Goal: Task Accomplishment & Management: Use online tool/utility

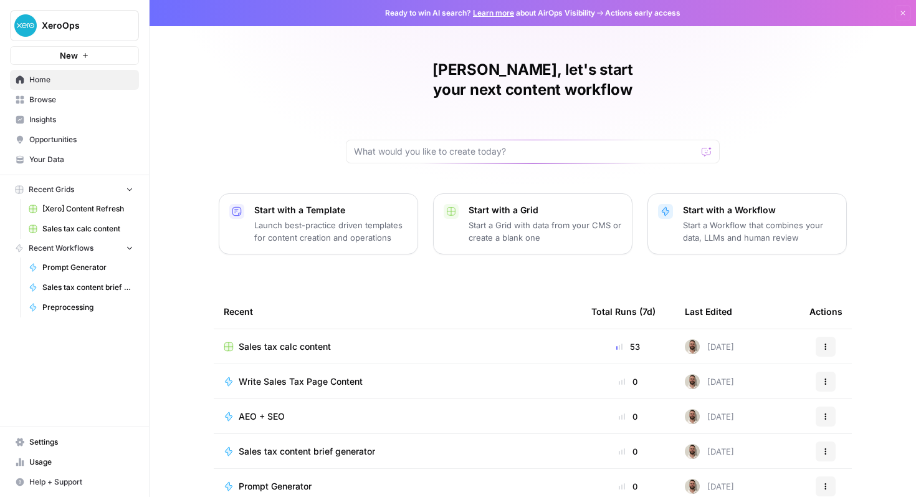
click at [83, 293] on link "Sales tax content brief generator" at bounding box center [81, 287] width 116 height 20
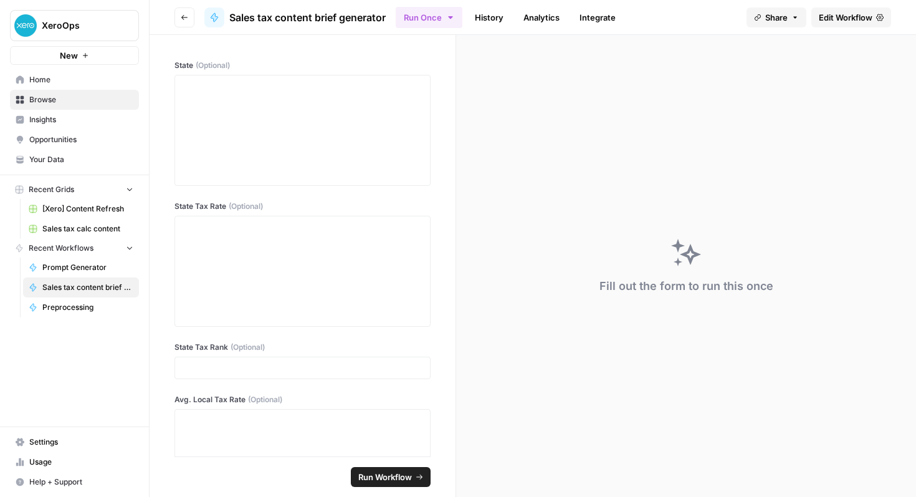
click at [850, 26] on link "Edit Workflow" at bounding box center [852, 17] width 80 height 20
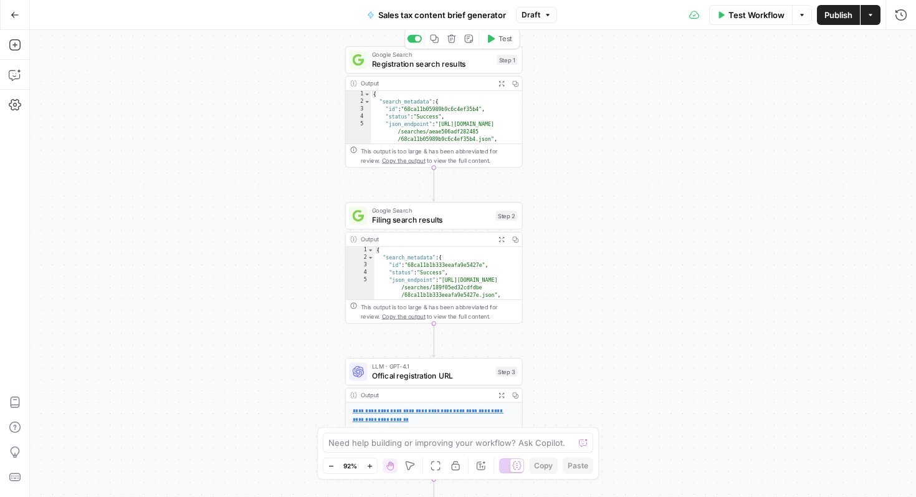
click at [444, 69] on span "Registration search results" at bounding box center [432, 63] width 120 height 11
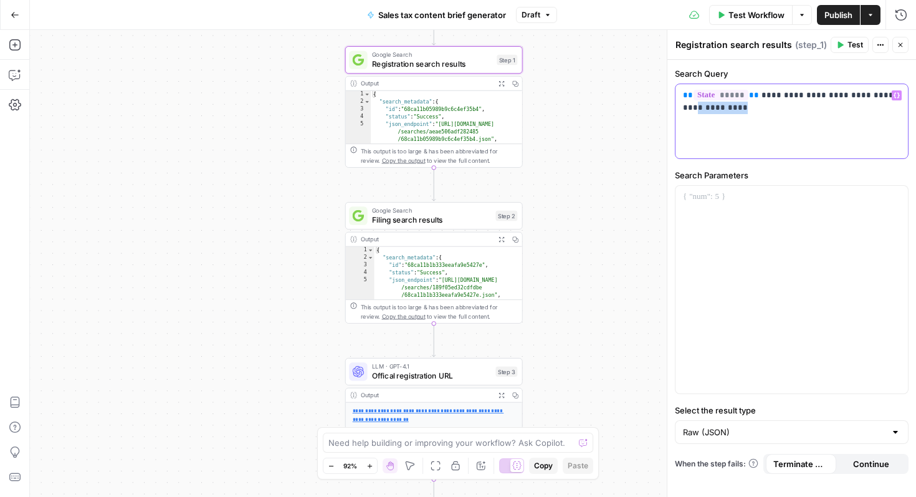
drag, startPoint x: 742, startPoint y: 110, endPoint x: 684, endPoint y: 102, distance: 57.9
click at [684, 102] on p "**********" at bounding box center [792, 101] width 218 height 25
drag, startPoint x: 683, startPoint y: 99, endPoint x: 750, endPoint y: 100, distance: 66.7
click at [750, 100] on p "**********" at bounding box center [792, 101] width 218 height 25
click at [761, 135] on div "**********" at bounding box center [792, 121] width 233 height 74
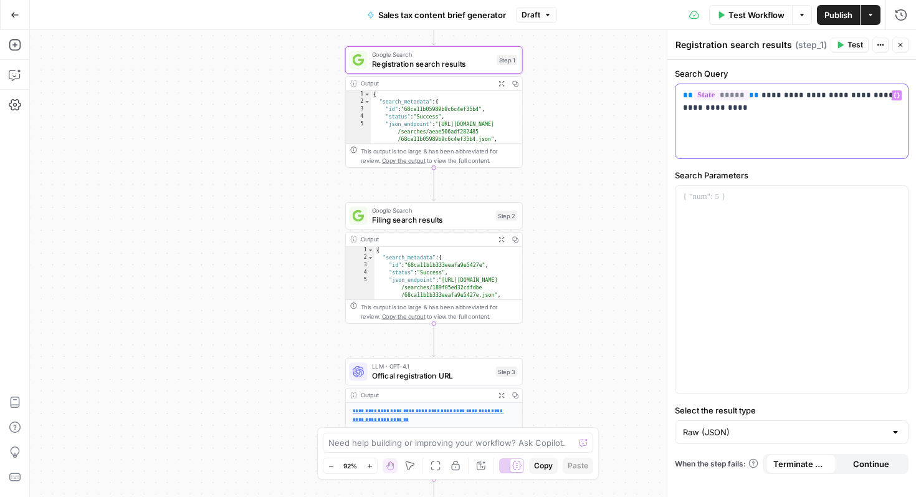
drag, startPoint x: 761, startPoint y: 119, endPoint x: 655, endPoint y: 87, distance: 110.2
click at [655, 87] on body "XeroOps New Home Browse Insights Opportunities Your Data Recent Grids [Xero] Co…" at bounding box center [458, 248] width 916 height 497
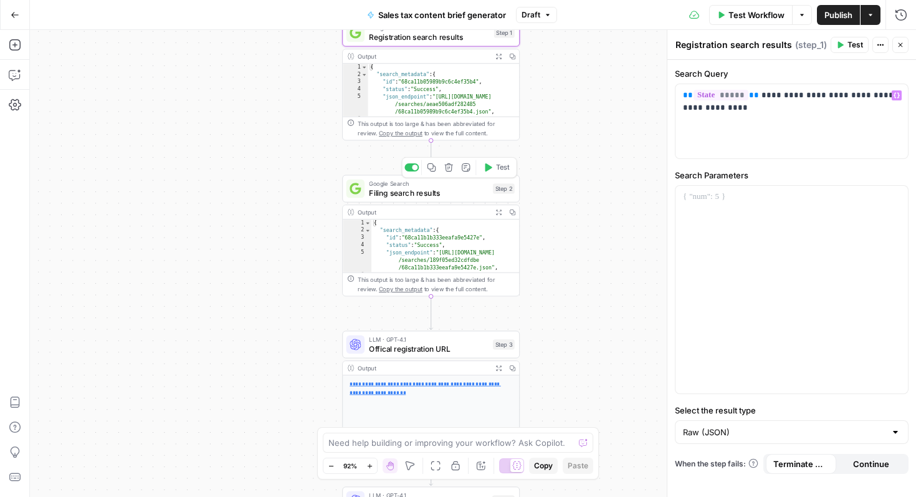
click at [457, 195] on span "Filing search results" at bounding box center [428, 192] width 119 height 11
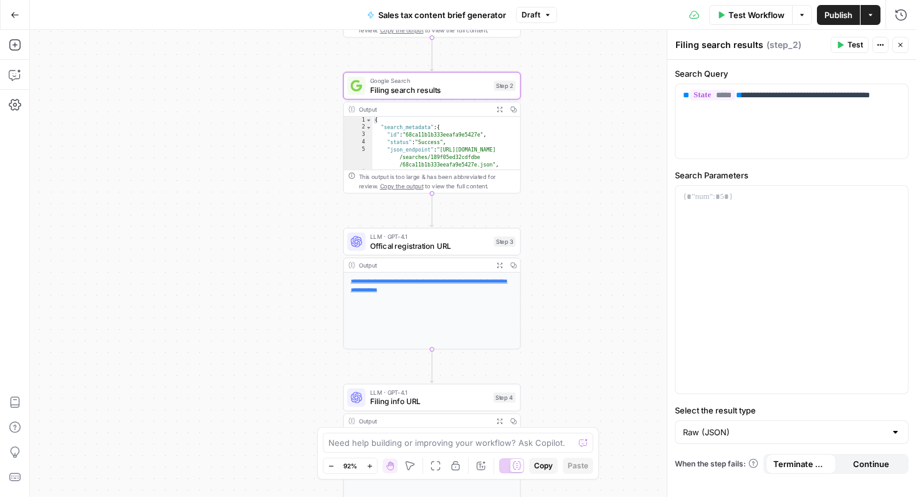
click at [458, 243] on span "Offical registration URL" at bounding box center [429, 245] width 119 height 11
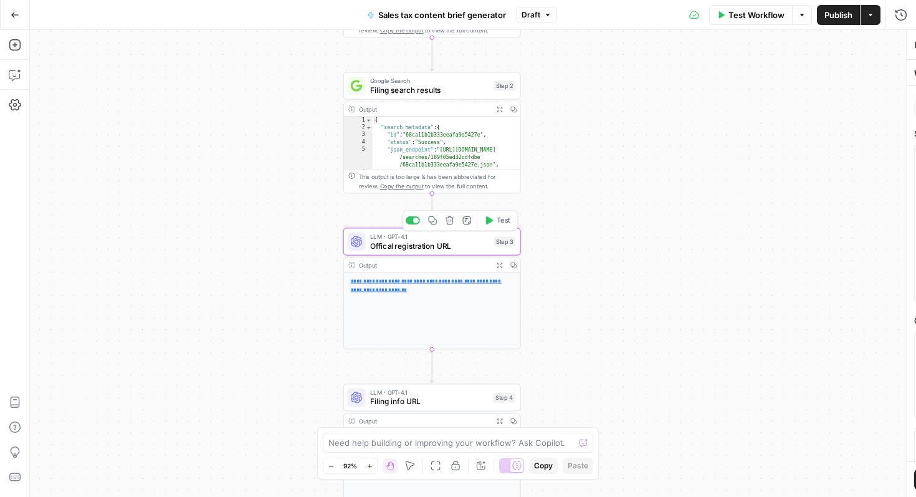
type textarea "Offical registration URL"
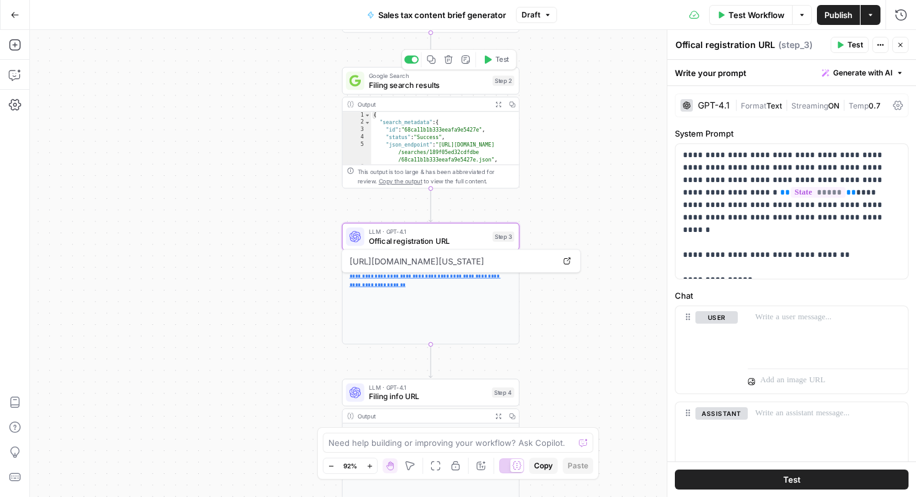
click at [435, 86] on span "Filing search results" at bounding box center [428, 84] width 119 height 11
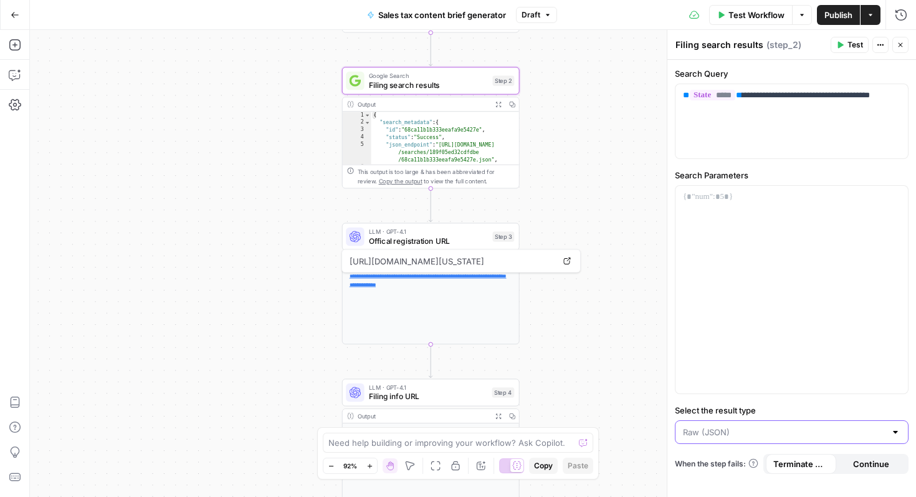
click at [805, 430] on input "Select the result type" at bounding box center [784, 432] width 203 height 12
type input "Raw (JSON)"
click at [612, 64] on div "Workflow Set Inputs Inputs Google Search Registration search results Step 1 Out…" at bounding box center [473, 263] width 886 height 467
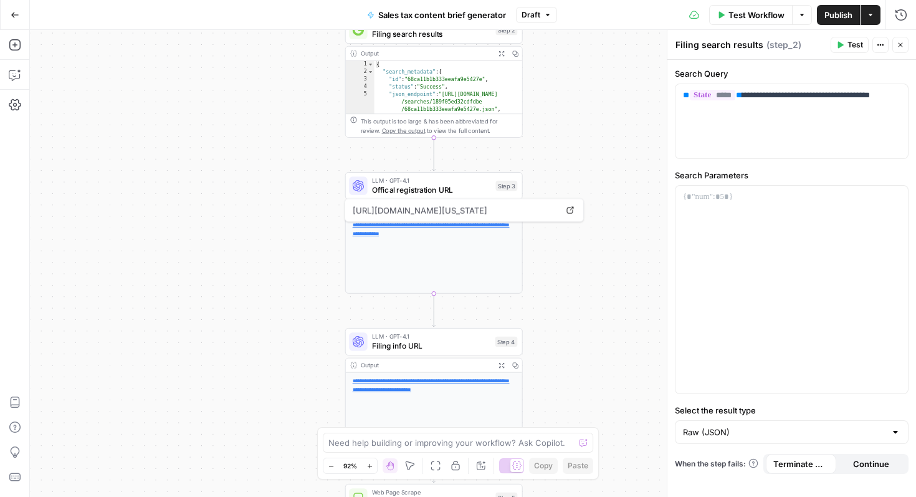
click at [604, 335] on div "Workflow Set Inputs Inputs Google Search Registration search results Step 1 Out…" at bounding box center [473, 263] width 886 height 467
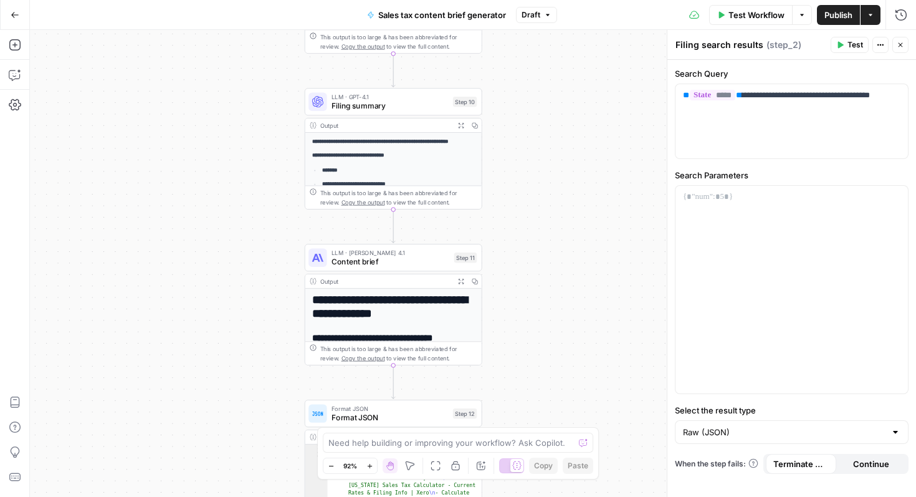
click at [388, 258] on span "Content brief" at bounding box center [391, 261] width 118 height 11
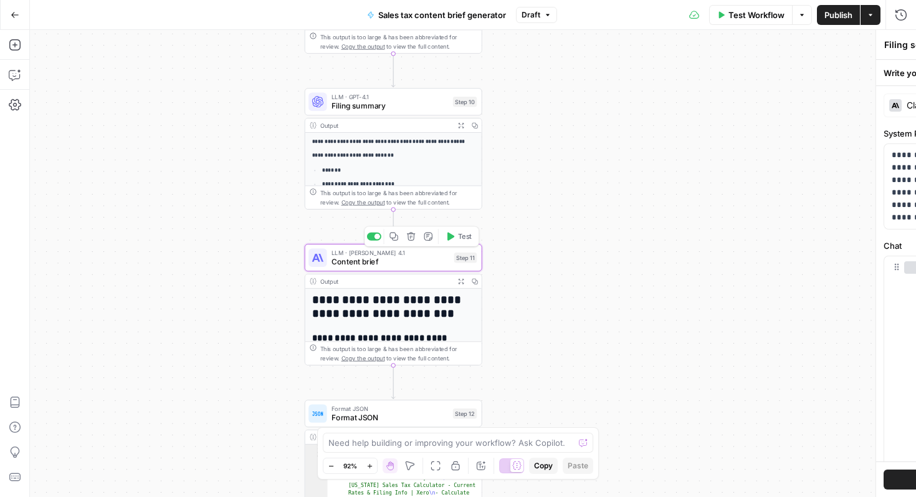
type textarea "Content brief"
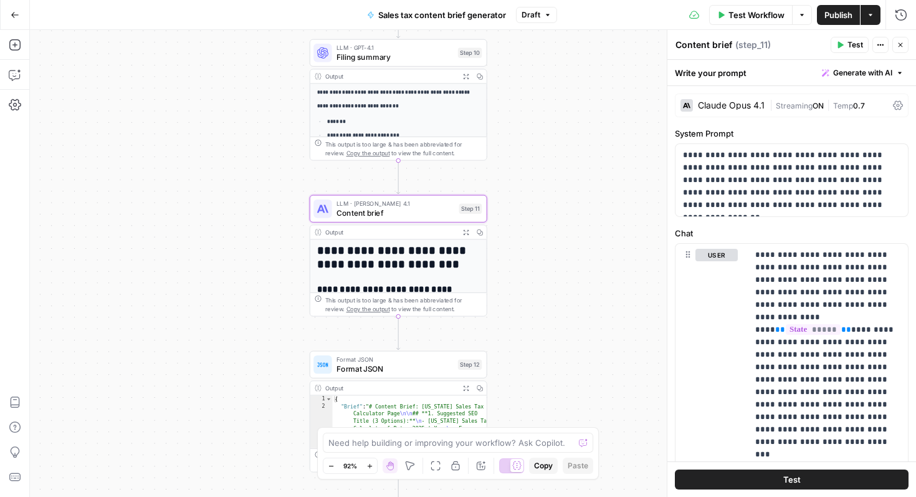
click at [568, 186] on div "Workflow Set Inputs Inputs Google Search Registration search results Step 1 Out…" at bounding box center [473, 263] width 886 height 467
click at [532, 202] on div "Workflow Set Inputs Inputs Google Search Registration search results Step 1 Out…" at bounding box center [473, 263] width 886 height 467
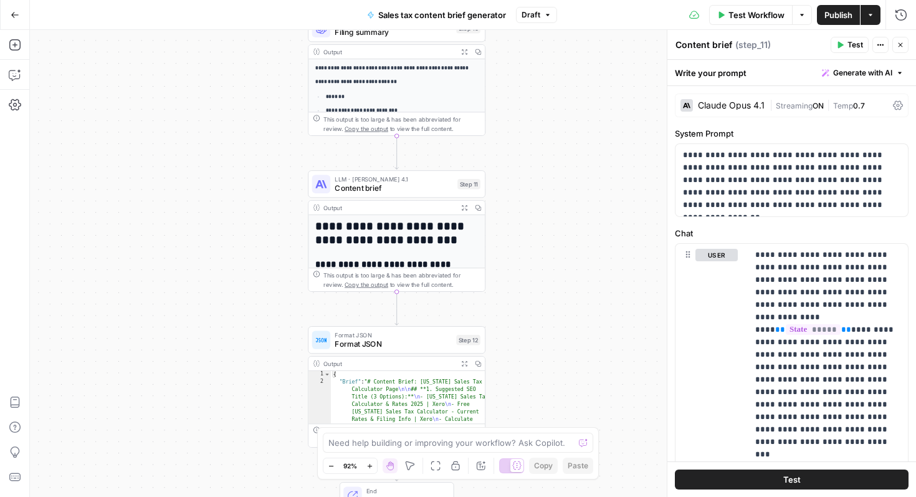
click at [463, 208] on icon "button" at bounding box center [464, 207] width 6 height 6
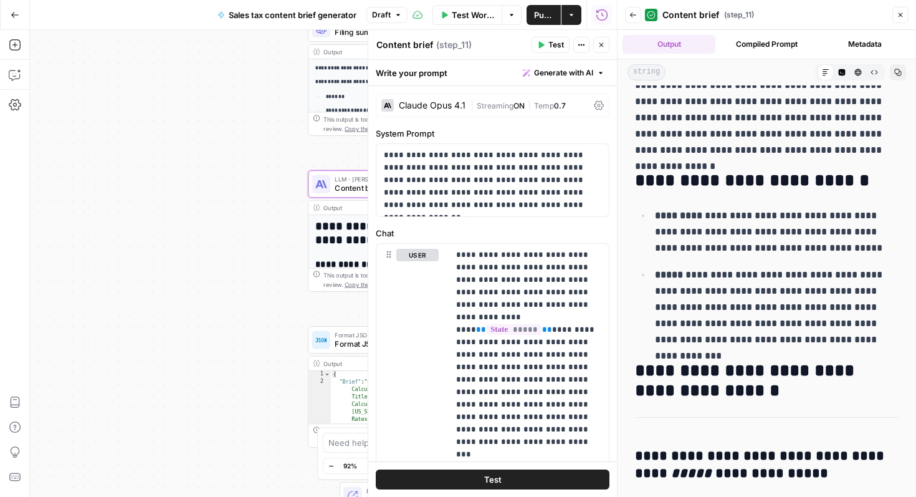
scroll to position [552, 0]
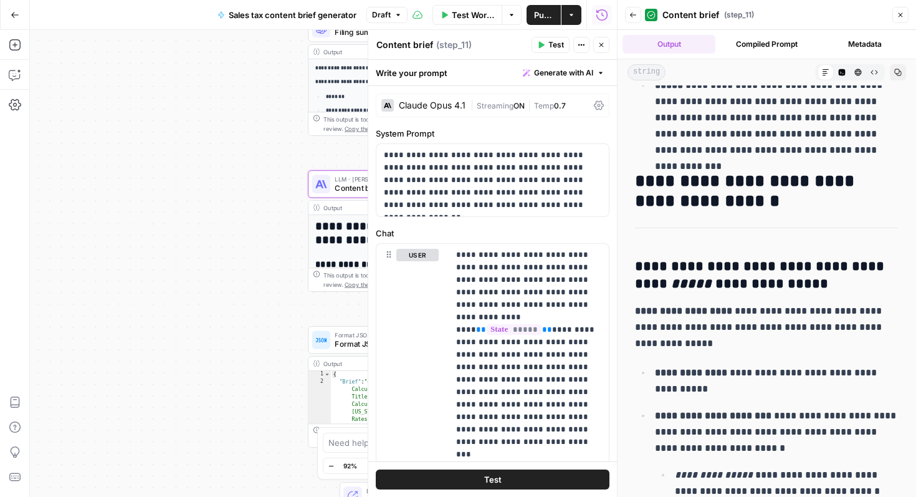
click at [903, 15] on icon "button" at bounding box center [900, 14] width 7 height 7
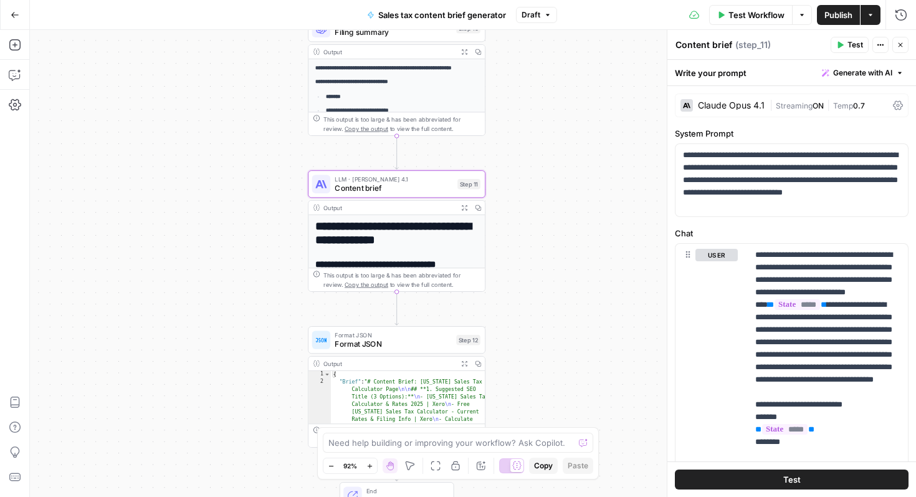
click at [577, 311] on div "Workflow Set Inputs Inputs Google Search Registration search results Step 1 Out…" at bounding box center [473, 263] width 886 height 467
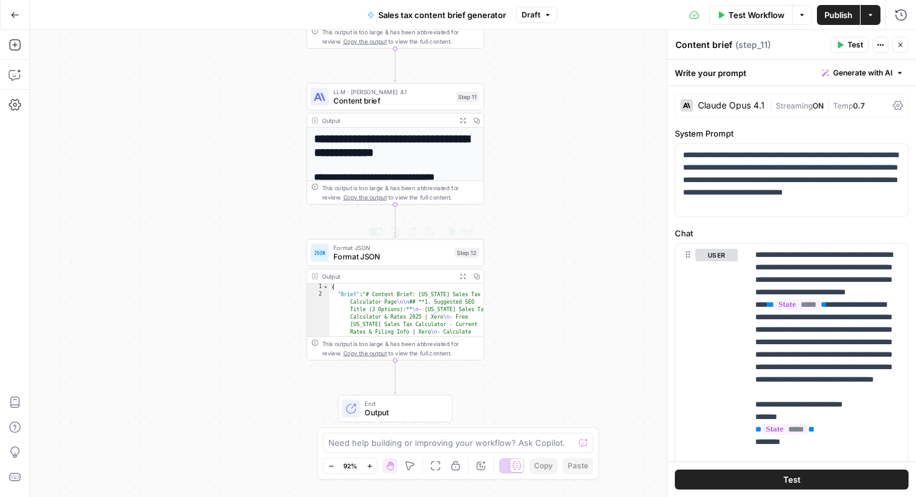
click at [411, 251] on span "Format JSON" at bounding box center [392, 256] width 117 height 11
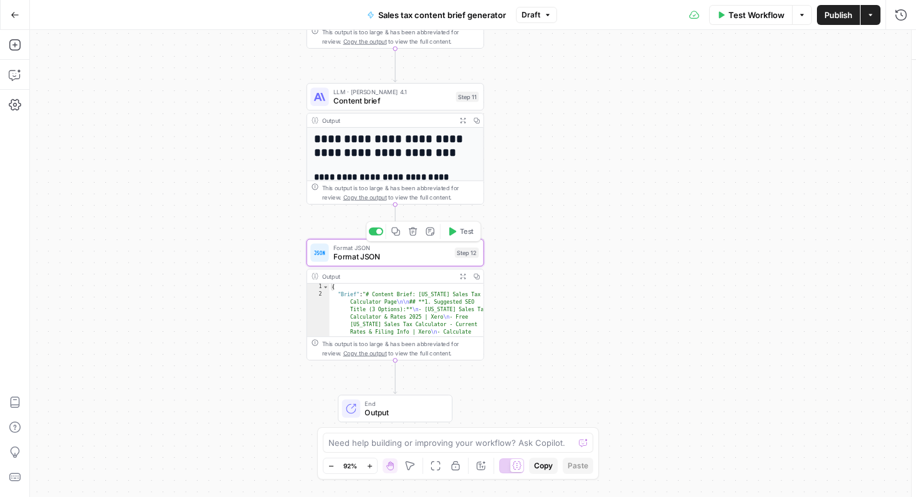
type textarea "Format JSON"
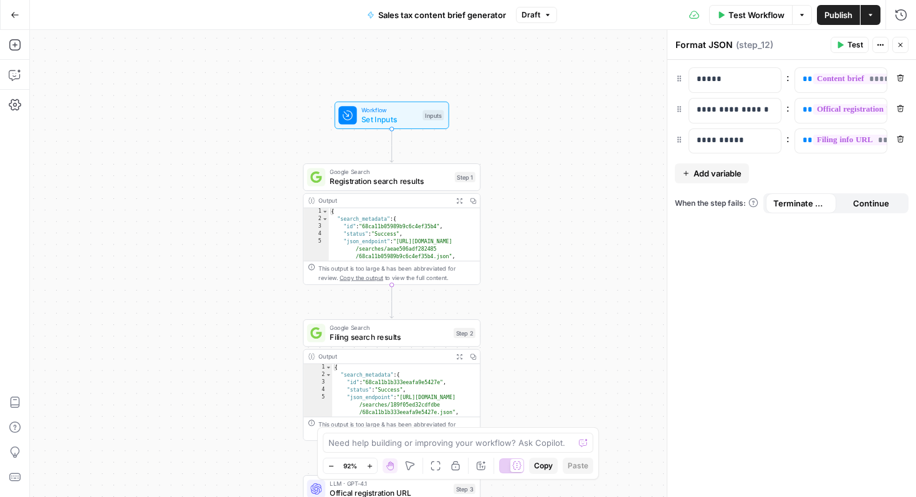
click at [404, 122] on span "Set Inputs" at bounding box center [390, 118] width 57 height 11
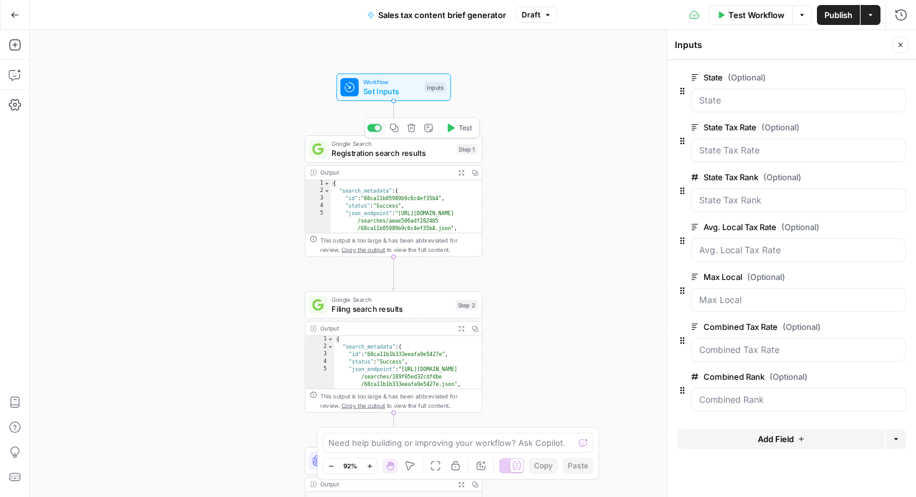
click at [390, 158] on span "Registration search results" at bounding box center [392, 152] width 120 height 11
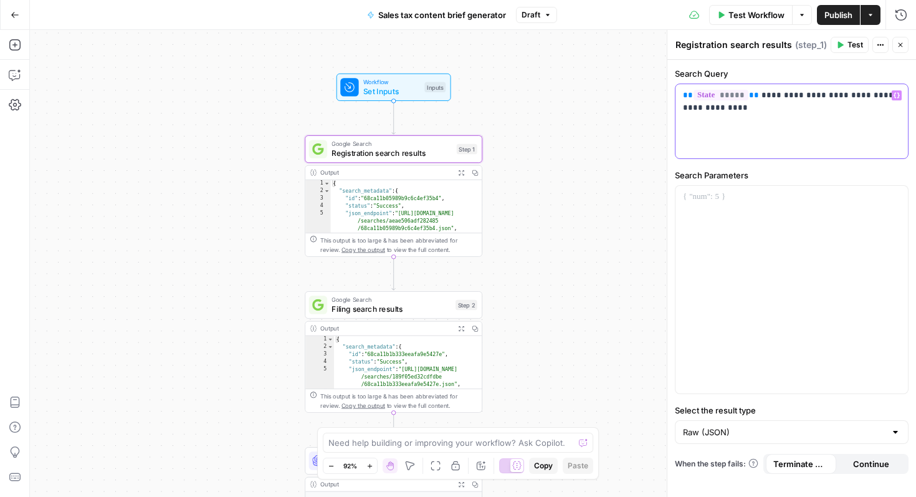
drag, startPoint x: 745, startPoint y: 116, endPoint x: 678, endPoint y: 97, distance: 69.3
click at [678, 97] on div "**********" at bounding box center [792, 121] width 233 height 74
click at [742, 115] on div "**********" at bounding box center [792, 121] width 233 height 74
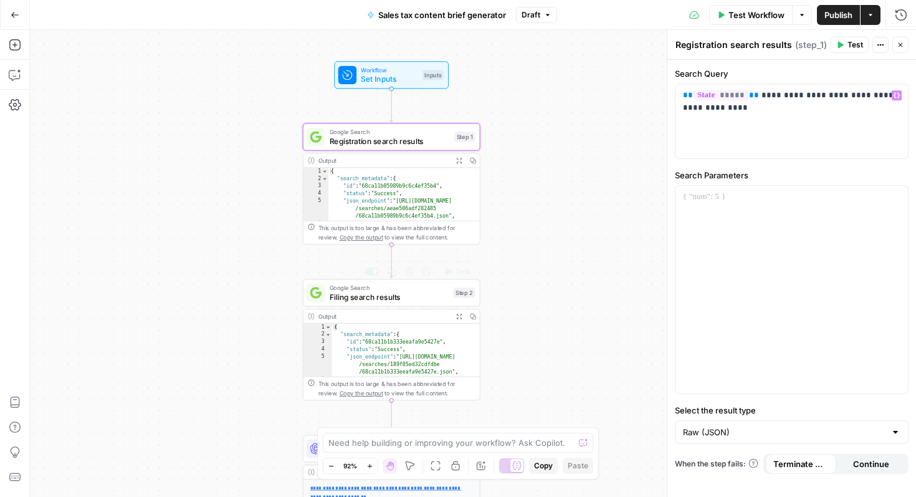
click at [370, 294] on span "Filing search results" at bounding box center [389, 296] width 119 height 11
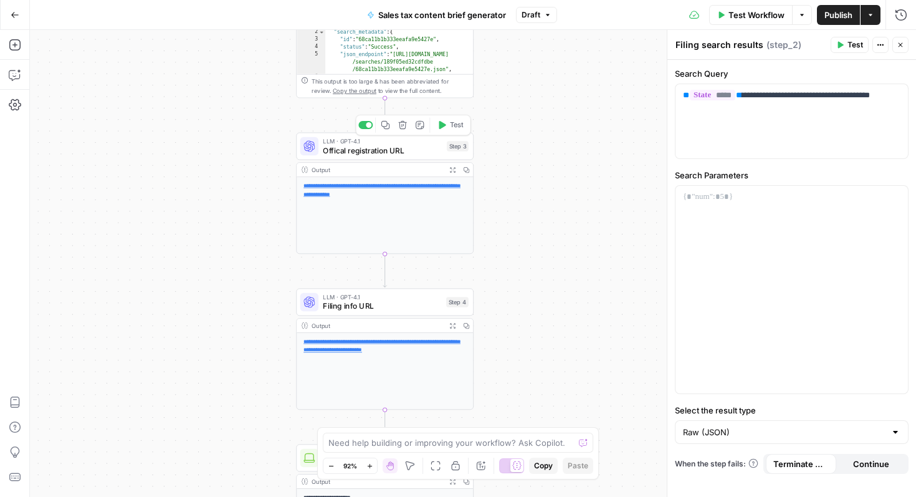
click at [389, 153] on span "Offical registration URL" at bounding box center [382, 150] width 119 height 11
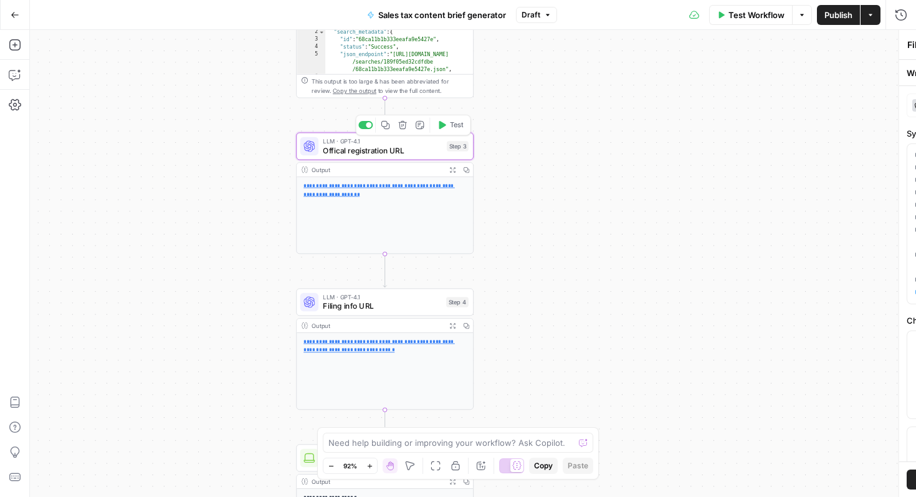
type textarea "Offical registration URL"
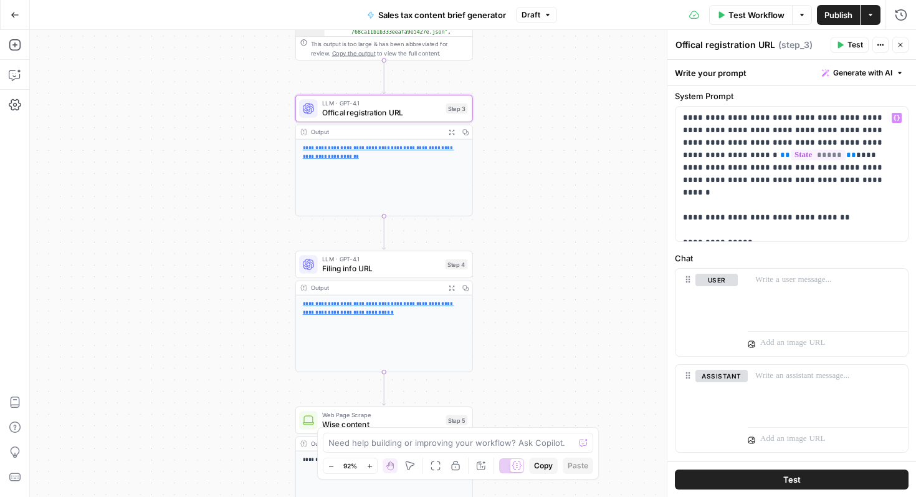
scroll to position [65, 0]
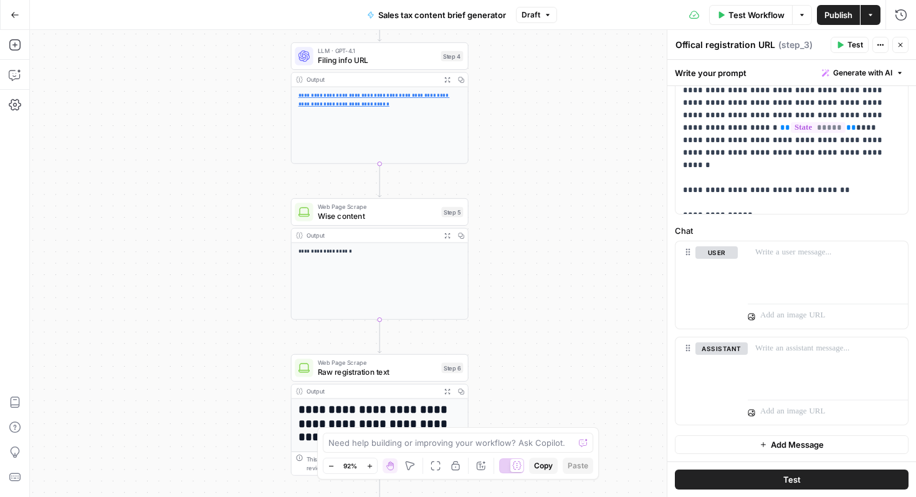
click at [405, 219] on span "Wise content" at bounding box center [377, 215] width 119 height 11
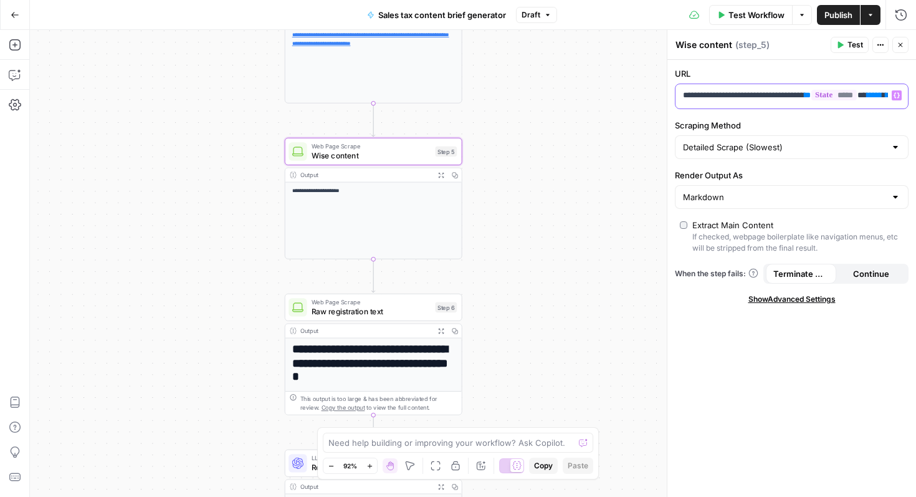
click at [745, 105] on div "**********" at bounding box center [782, 96] width 213 height 24
drag, startPoint x: 733, startPoint y: 98, endPoint x: 897, endPoint y: 108, distance: 164.2
click at [896, 108] on div "**********" at bounding box center [792, 96] width 233 height 24
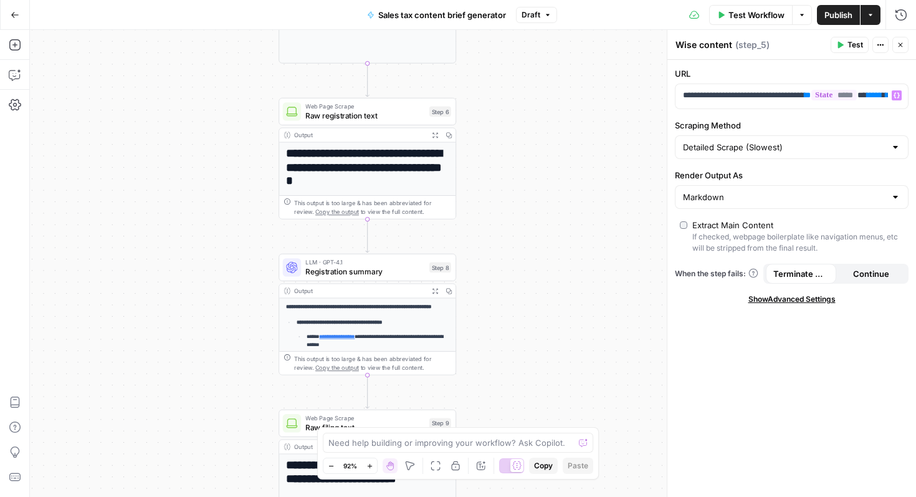
click at [367, 104] on span "Web Page Scrape" at bounding box center [364, 106] width 119 height 9
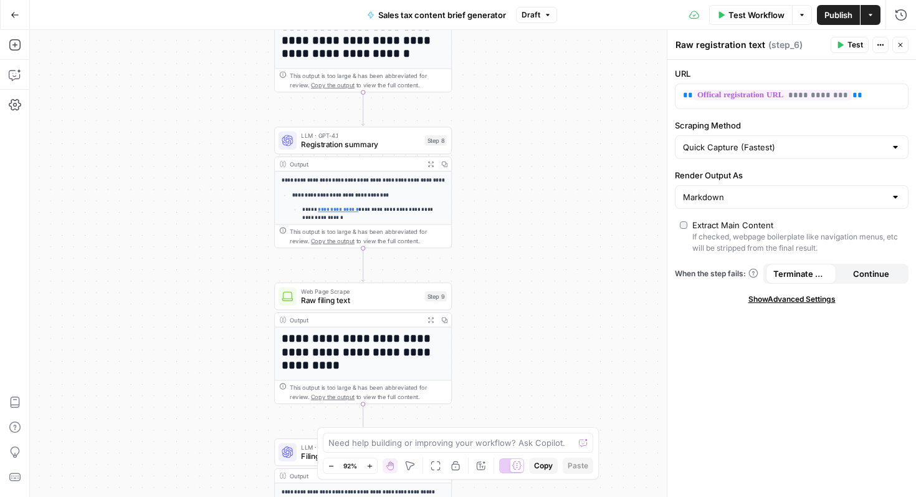
click at [363, 146] on span "Registration summary" at bounding box center [360, 144] width 119 height 11
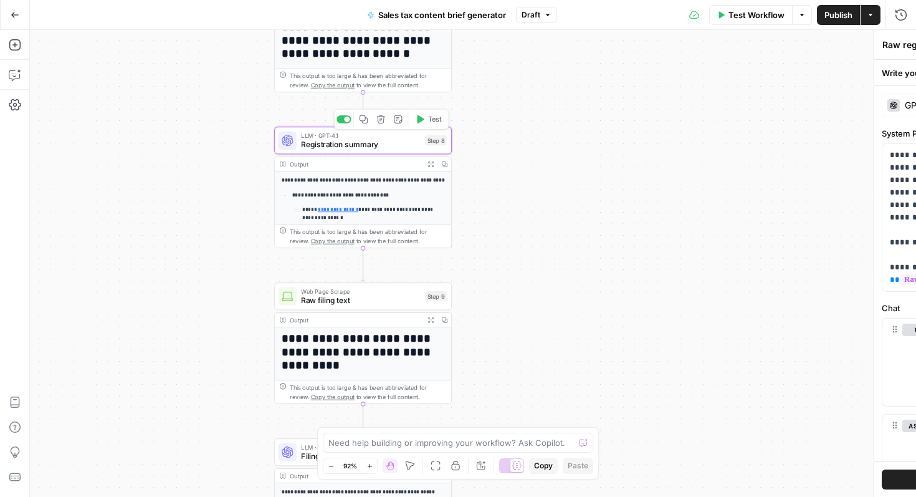
type textarea "Registration summary"
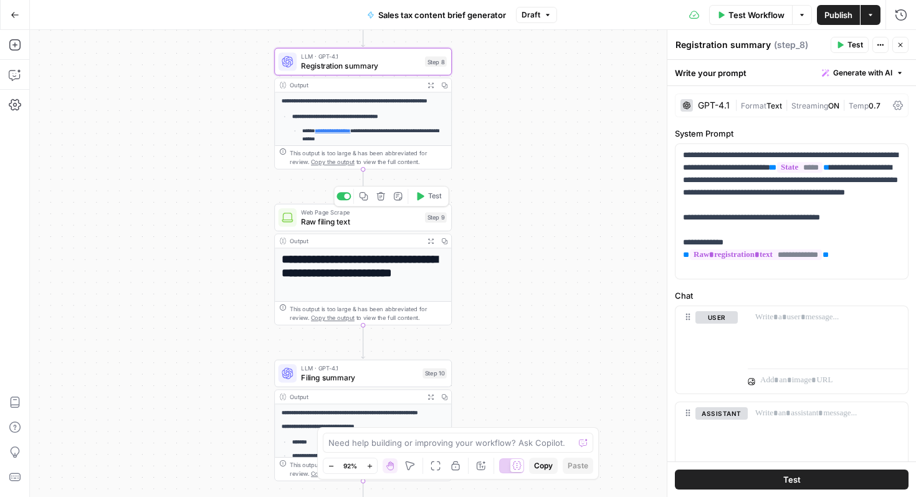
click at [367, 224] on span "Raw filing text" at bounding box center [360, 221] width 119 height 11
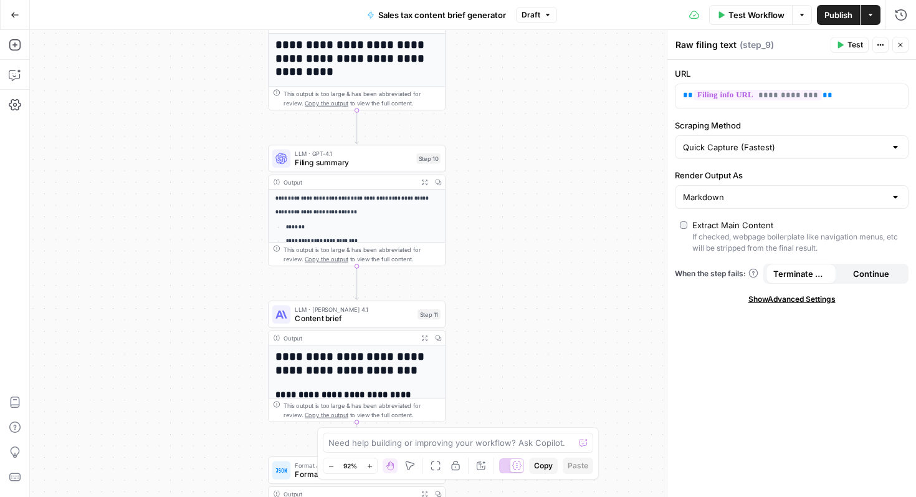
click at [364, 161] on span "Filing summary" at bounding box center [353, 161] width 117 height 11
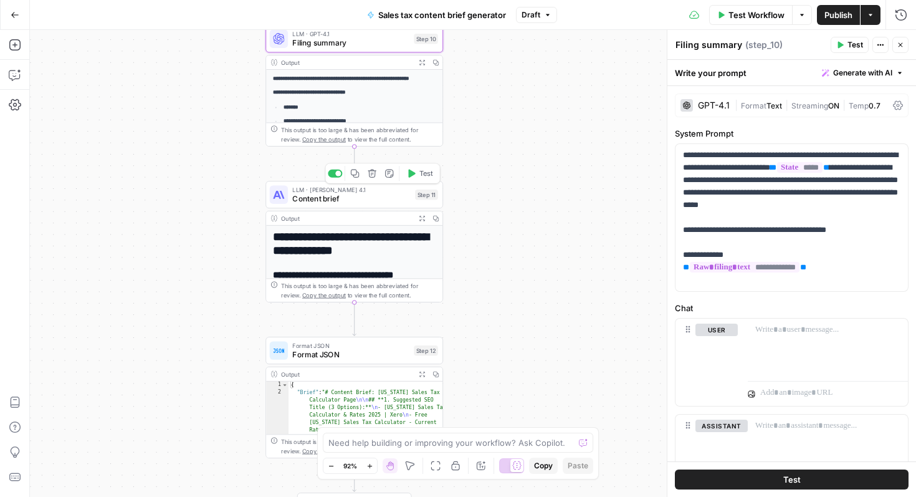
click at [335, 198] on span "Content brief" at bounding box center [351, 198] width 118 height 11
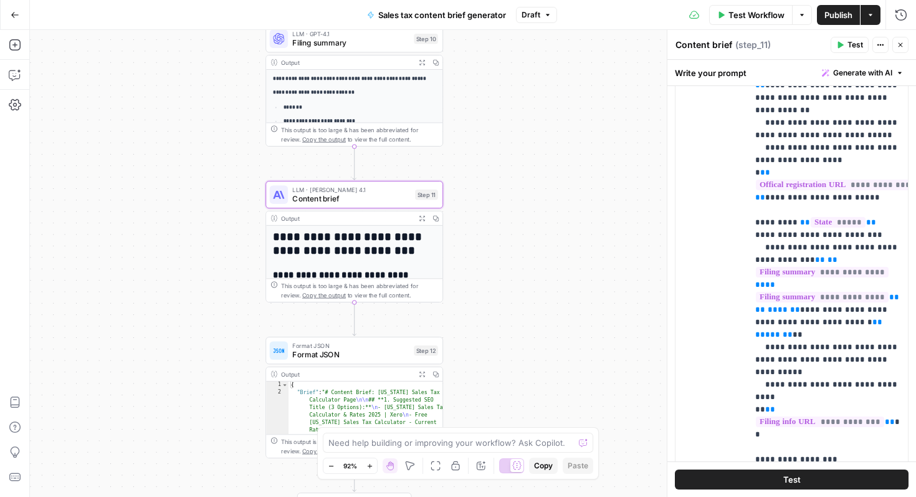
scroll to position [2044, 0]
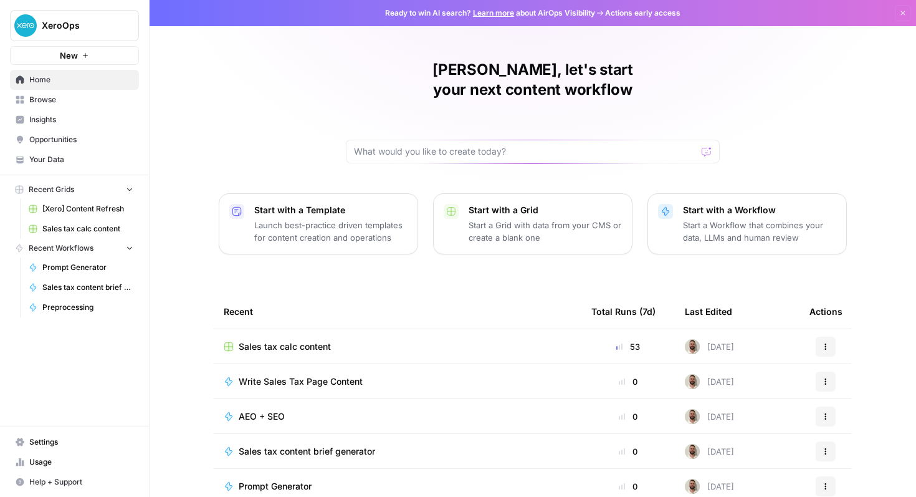
click at [60, 230] on span "Sales tax calc content" at bounding box center [87, 228] width 91 height 11
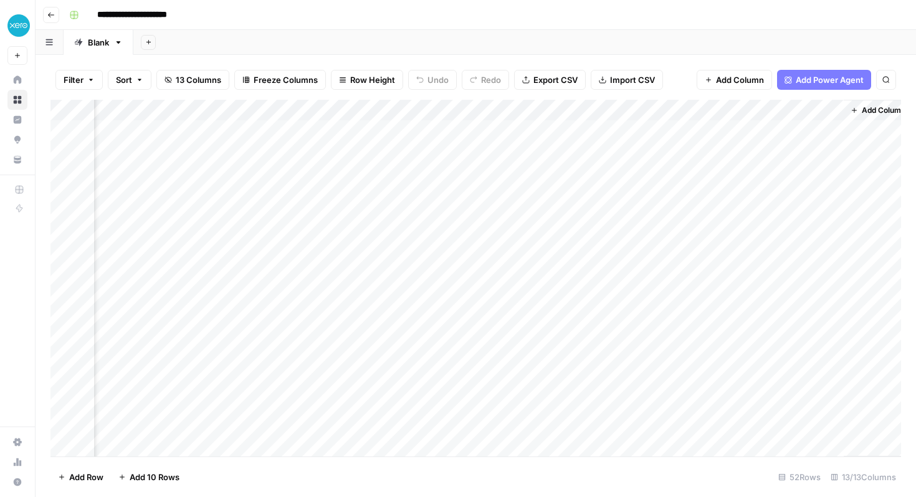
scroll to position [0, 1193]
click at [409, 106] on div "Add Column" at bounding box center [475, 278] width 851 height 357
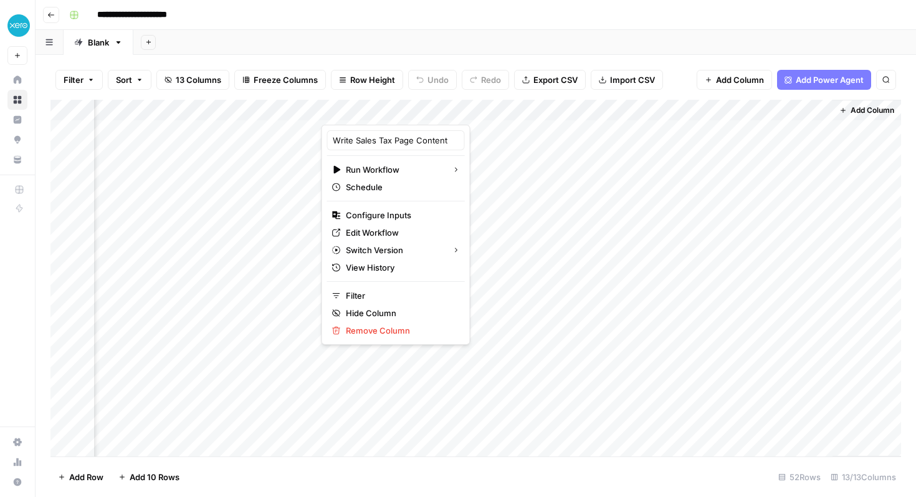
click at [592, 181] on div "Add Column" at bounding box center [475, 278] width 851 height 357
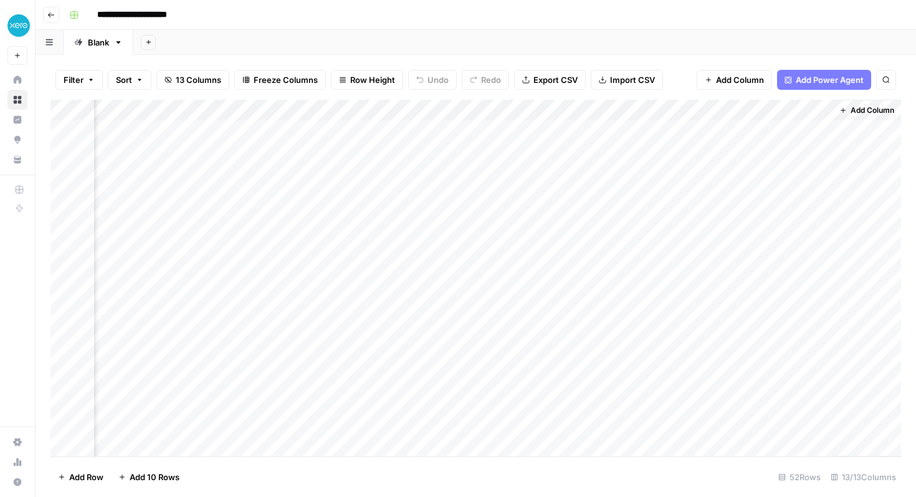
click at [419, 102] on div "Add Column" at bounding box center [475, 278] width 851 height 357
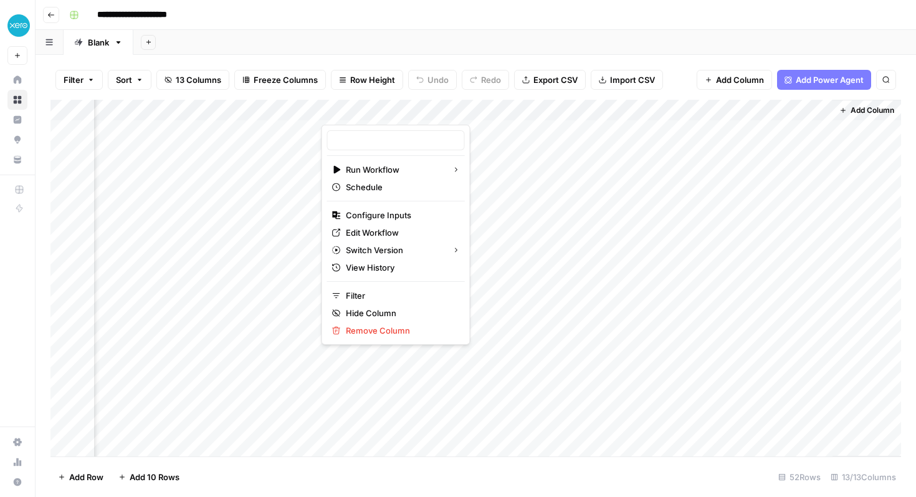
type input "Write Sales Tax Page Content"
click at [382, 230] on span "Edit Workflow" at bounding box center [400, 232] width 109 height 12
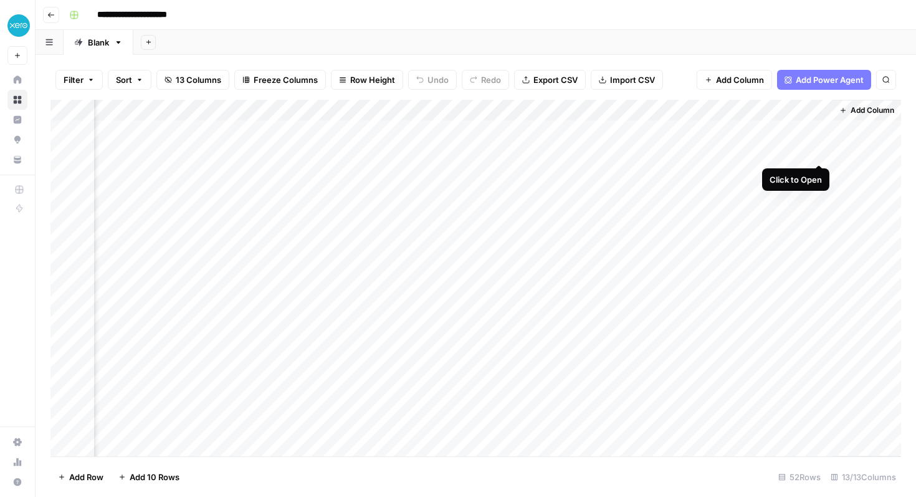
click at [821, 152] on div "Add Column" at bounding box center [475, 278] width 851 height 357
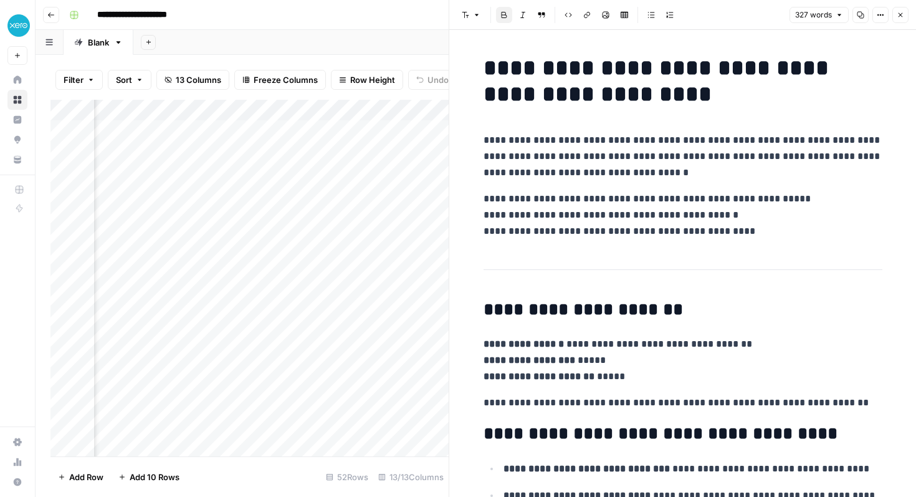
drag, startPoint x: 479, startPoint y: 271, endPoint x: 670, endPoint y: 279, distance: 190.3
click at [685, 226] on p "**********" at bounding box center [683, 215] width 399 height 49
click at [901, 18] on icon "button" at bounding box center [900, 14] width 7 height 7
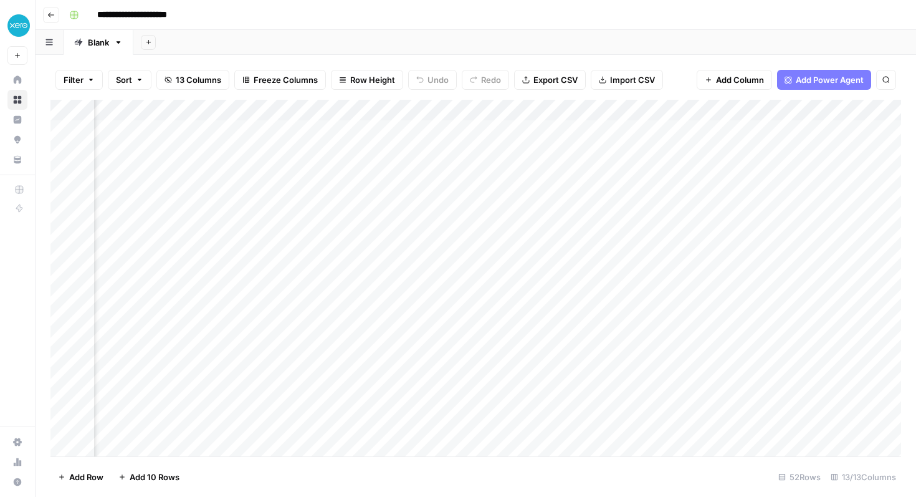
scroll to position [0, 829]
click at [675, 132] on div "Add Column" at bounding box center [475, 278] width 851 height 357
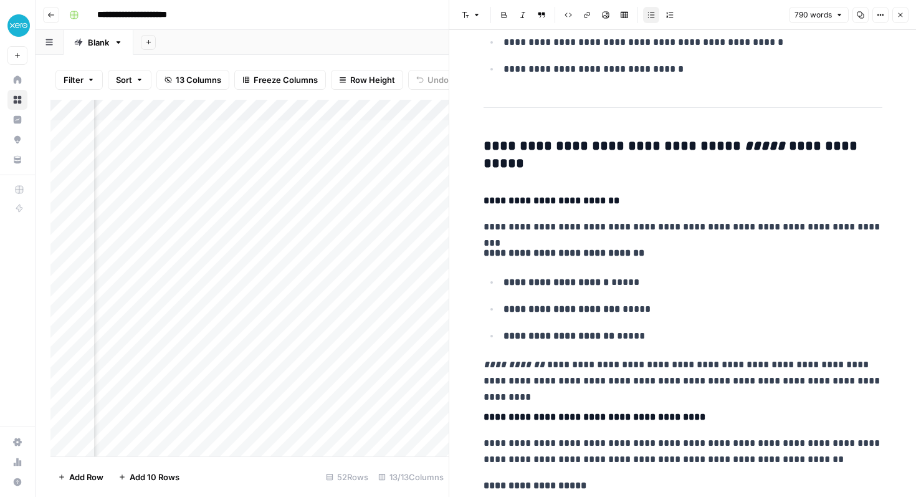
scroll to position [261, 0]
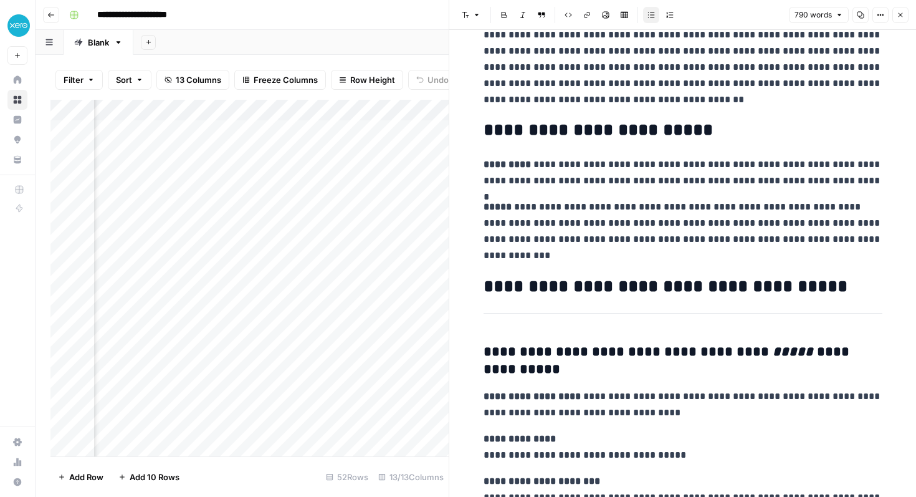
click at [896, 14] on button "Close" at bounding box center [901, 15] width 16 height 16
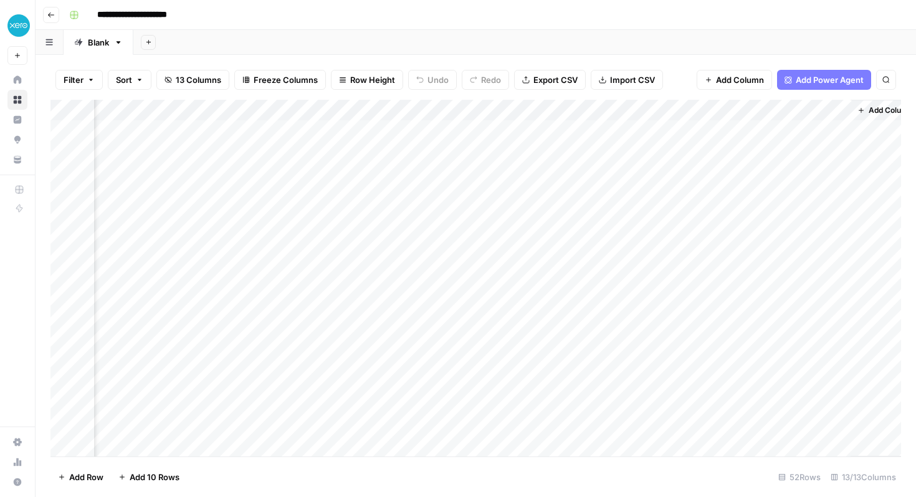
scroll to position [0, 1193]
click at [823, 151] on div "Add Column" at bounding box center [475, 278] width 851 height 357
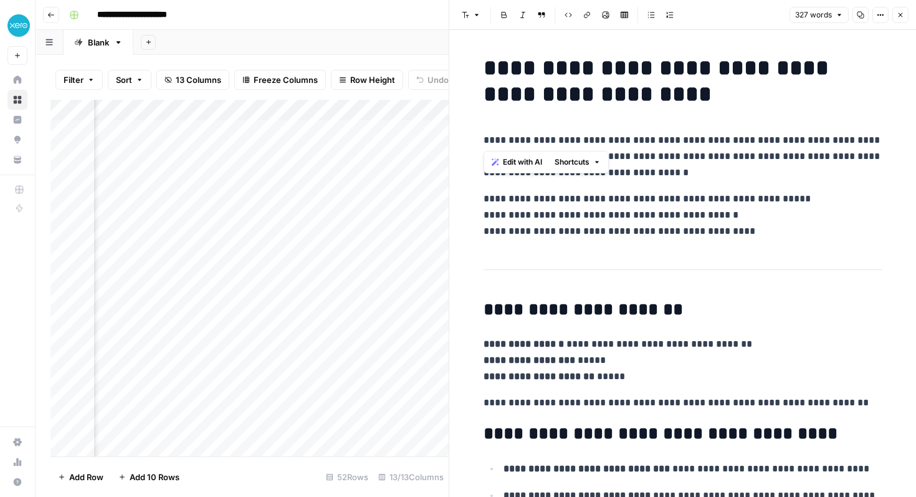
drag, startPoint x: 483, startPoint y: 65, endPoint x: 671, endPoint y: 108, distance: 193.3
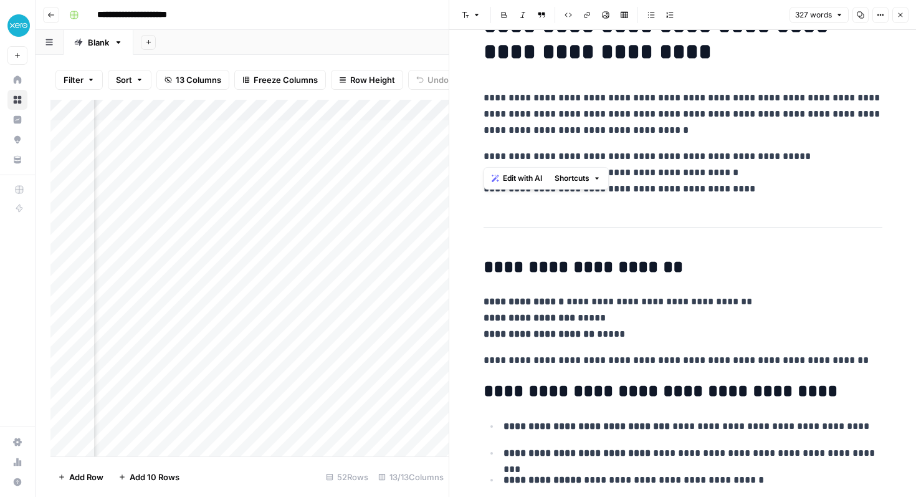
drag, startPoint x: 483, startPoint y: 96, endPoint x: 680, endPoint y: 139, distance: 201.0
drag, startPoint x: 492, startPoint y: 152, endPoint x: 743, endPoint y: 183, distance: 253.1
click at [743, 183] on p "**********" at bounding box center [683, 172] width 399 height 49
drag, startPoint x: 736, startPoint y: 189, endPoint x: 484, endPoint y: 151, distance: 255.3
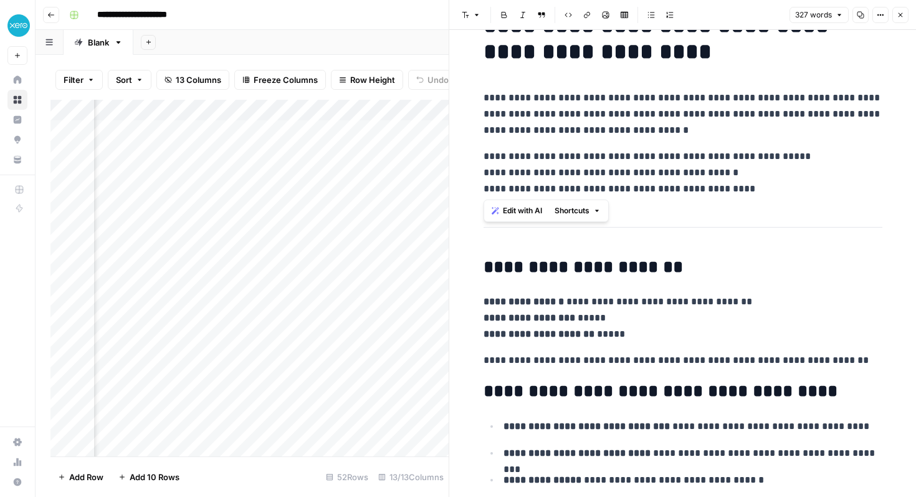
click at [484, 151] on p "**********" at bounding box center [683, 172] width 399 height 49
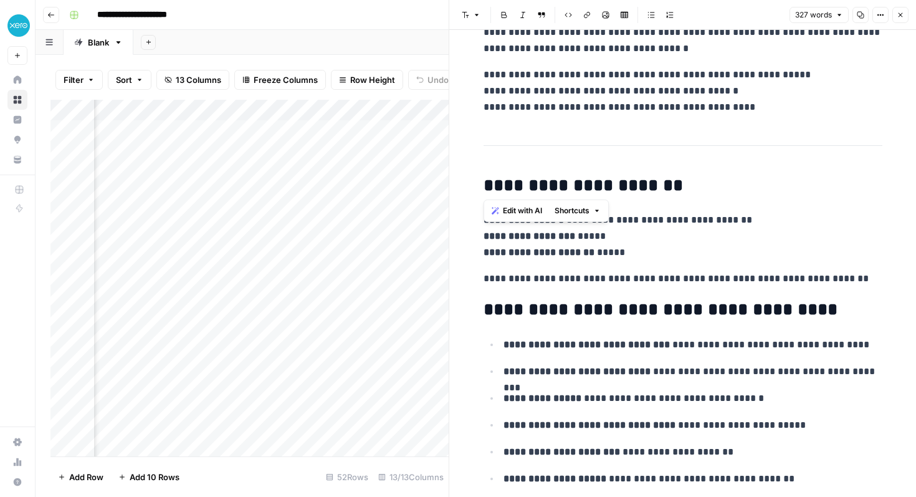
scroll to position [125, 0]
drag, startPoint x: 483, startPoint y: 143, endPoint x: 837, endPoint y: 145, distance: 353.5
click at [837, 145] on div "**********" at bounding box center [683, 443] width 414 height 1037
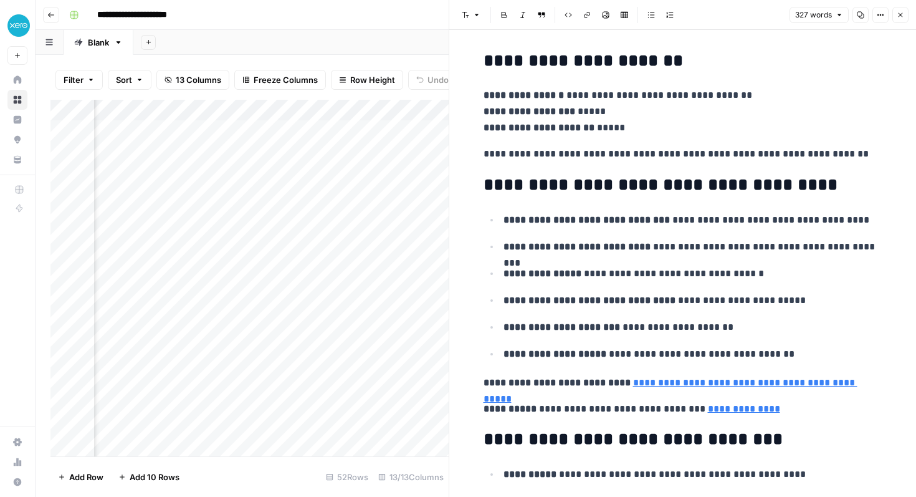
scroll to position [247, 0]
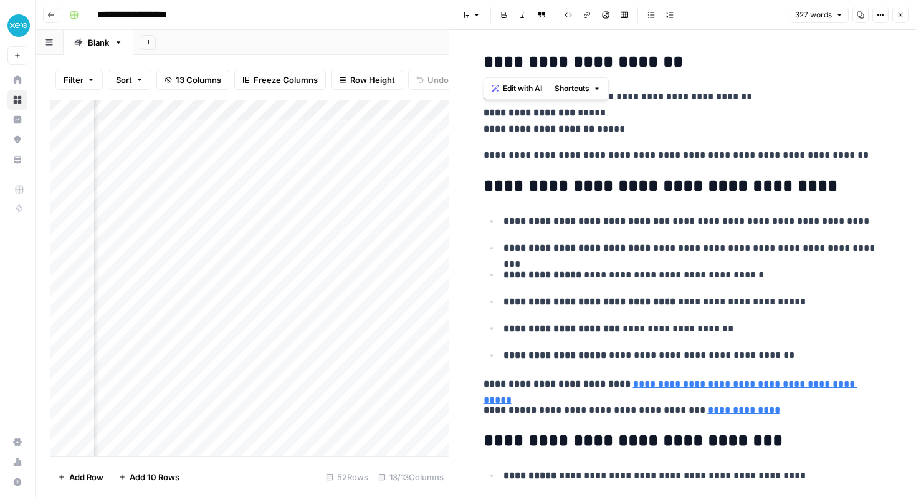
drag, startPoint x: 483, startPoint y: 65, endPoint x: 710, endPoint y: 72, distance: 227.6
click at [710, 72] on div "**********" at bounding box center [683, 320] width 414 height 1037
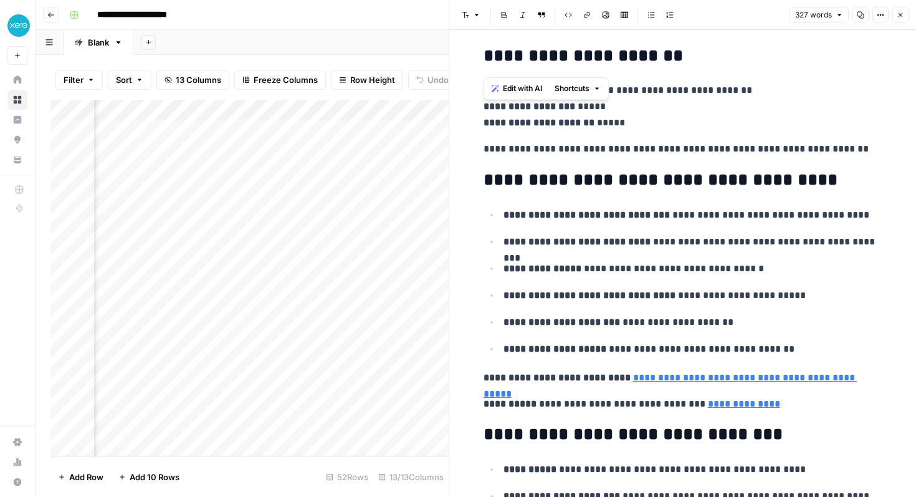
scroll to position [249, 0]
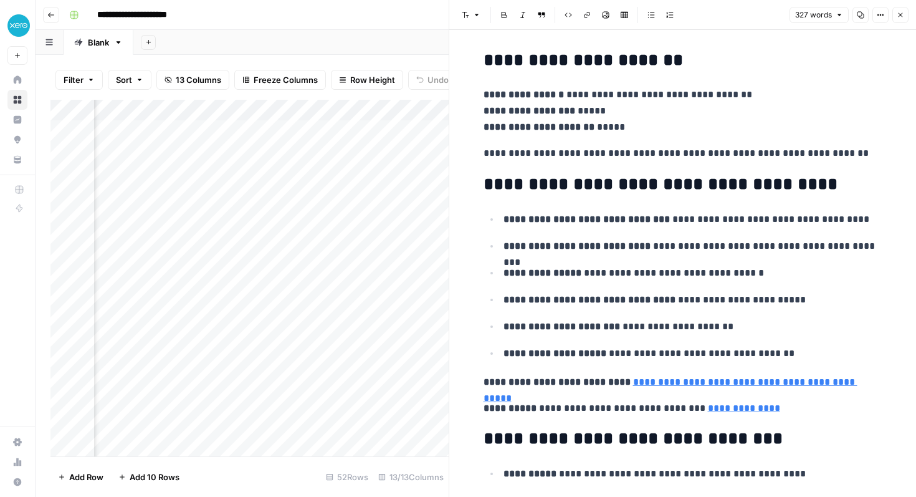
click at [643, 138] on div "**********" at bounding box center [683, 319] width 414 height 1037
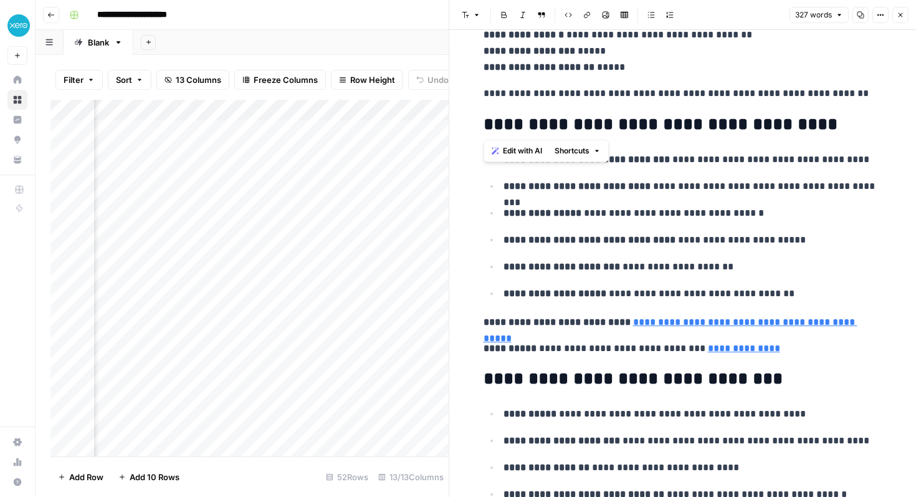
drag, startPoint x: 476, startPoint y: 127, endPoint x: 807, endPoint y: 128, distance: 331.7
click at [806, 128] on div "**********" at bounding box center [683, 259] width 414 height 1037
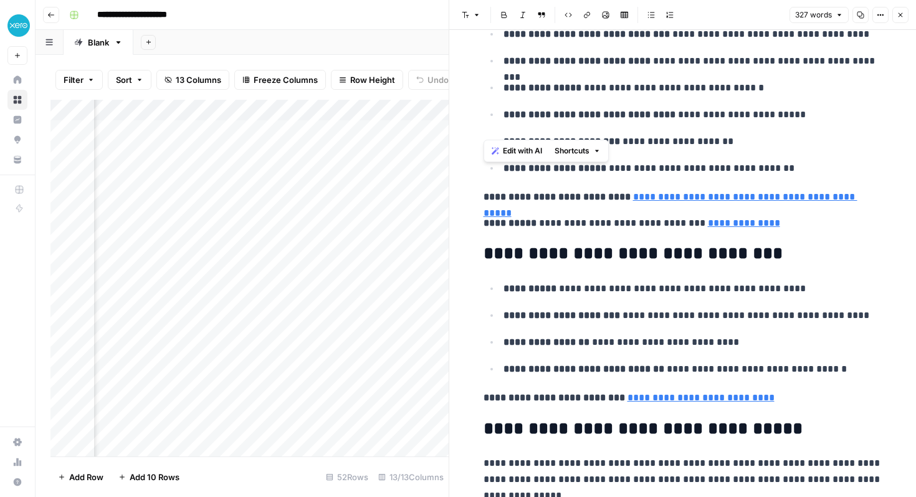
scroll to position [516, 0]
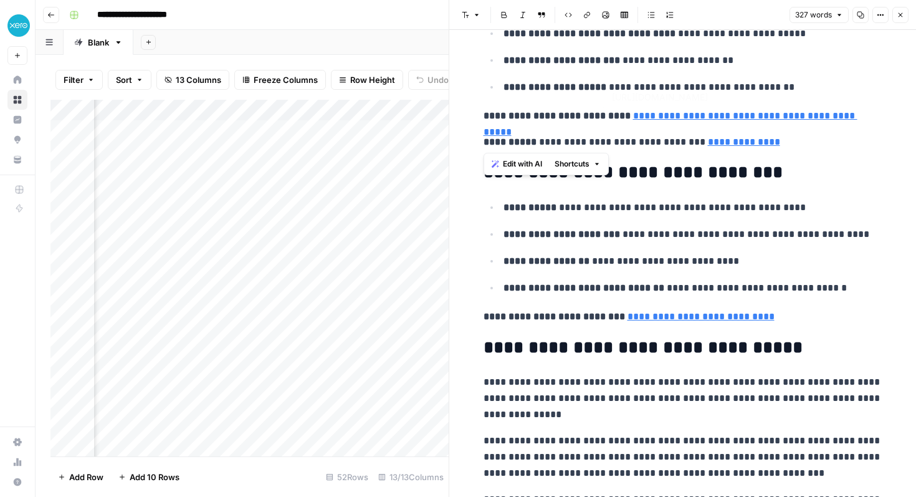
type input "mailto:[EMAIL_ADDRESS][DOMAIN_NAME]"
drag, startPoint x: 520, startPoint y: 115, endPoint x: 795, endPoint y: 150, distance: 277.7
click at [795, 150] on div "**********" at bounding box center [683, 52] width 414 height 1037
click at [812, 176] on h2 "**********" at bounding box center [683, 173] width 399 height 20
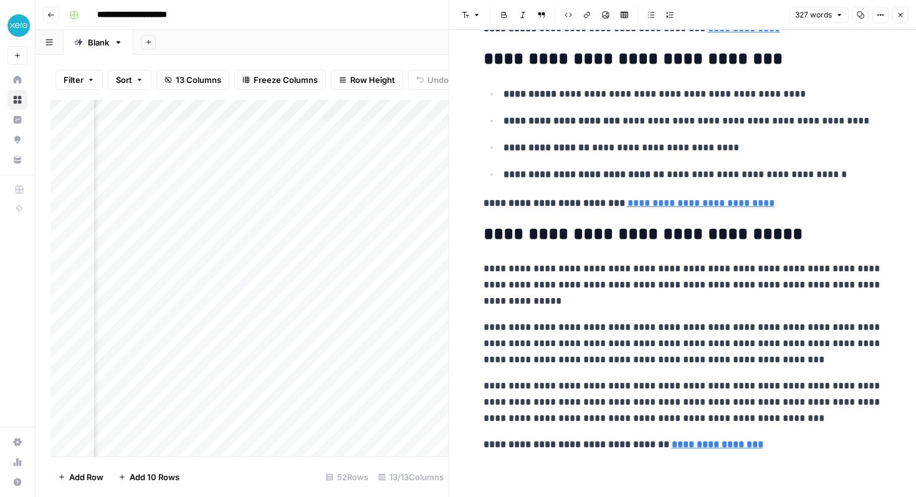
scroll to position [628, 0]
drag, startPoint x: 483, startPoint y: 64, endPoint x: 750, endPoint y: 75, distance: 267.7
drag, startPoint x: 481, startPoint y: 234, endPoint x: 757, endPoint y: 256, distance: 276.4
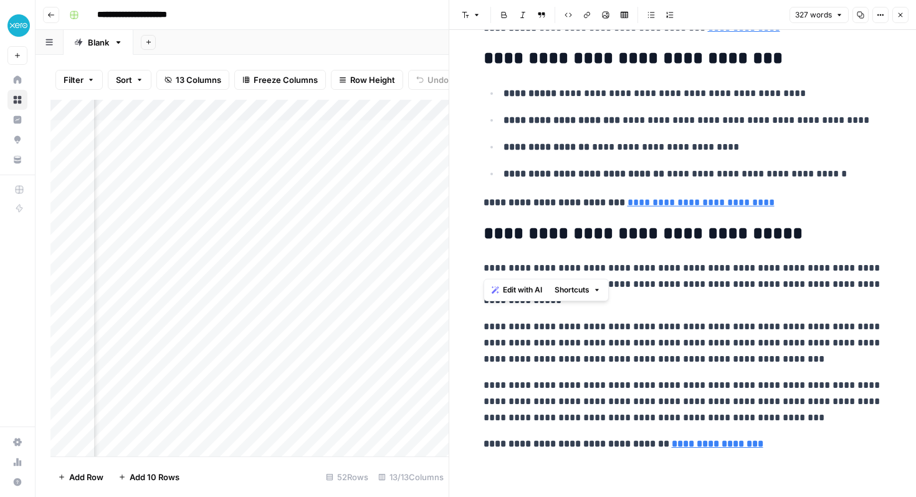
click at [782, 243] on h2 "**********" at bounding box center [683, 234] width 399 height 20
click at [903, 11] on icon "button" at bounding box center [900, 14] width 7 height 7
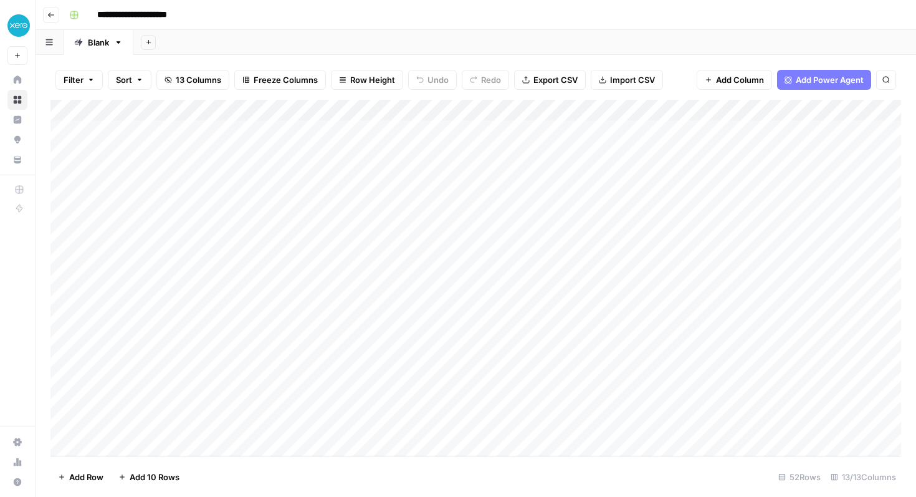
drag, startPoint x: 181, startPoint y: 132, endPoint x: 285, endPoint y: 384, distance: 272.3
click at [285, 384] on div "Add Column" at bounding box center [475, 278] width 851 height 357
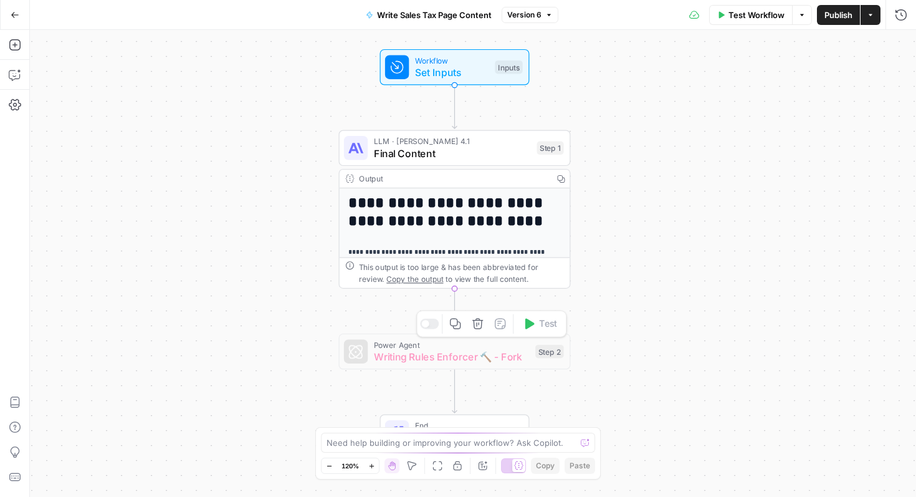
click at [473, 360] on span "Writing Rules Enforcer 🔨 - Fork" at bounding box center [452, 356] width 156 height 15
click at [478, 330] on button "Delete step" at bounding box center [477, 323] width 19 height 19
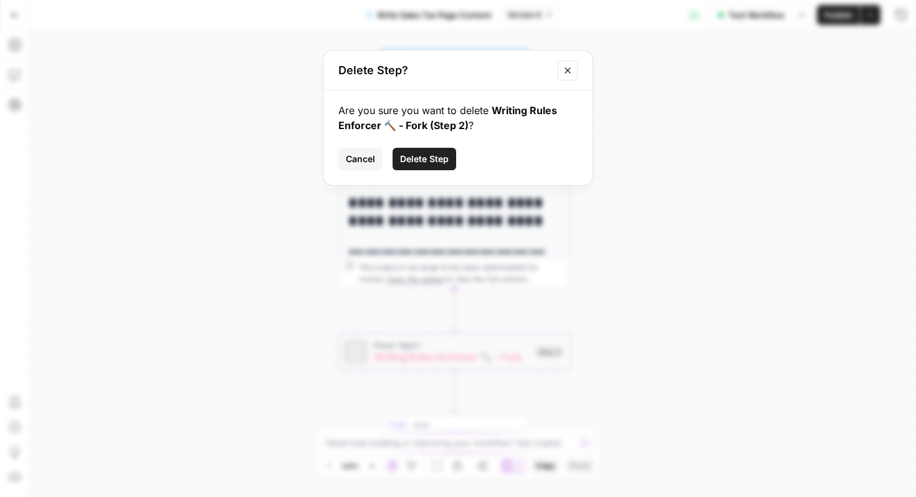
click at [449, 165] on button "Delete Step" at bounding box center [425, 159] width 64 height 22
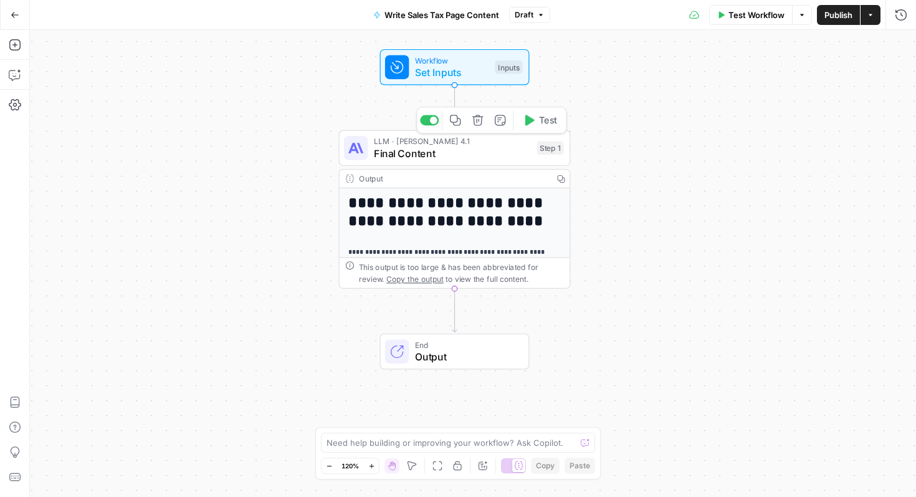
click at [471, 151] on span "Final Content" at bounding box center [452, 153] width 157 height 15
